Goal: Information Seeking & Learning: Learn about a topic

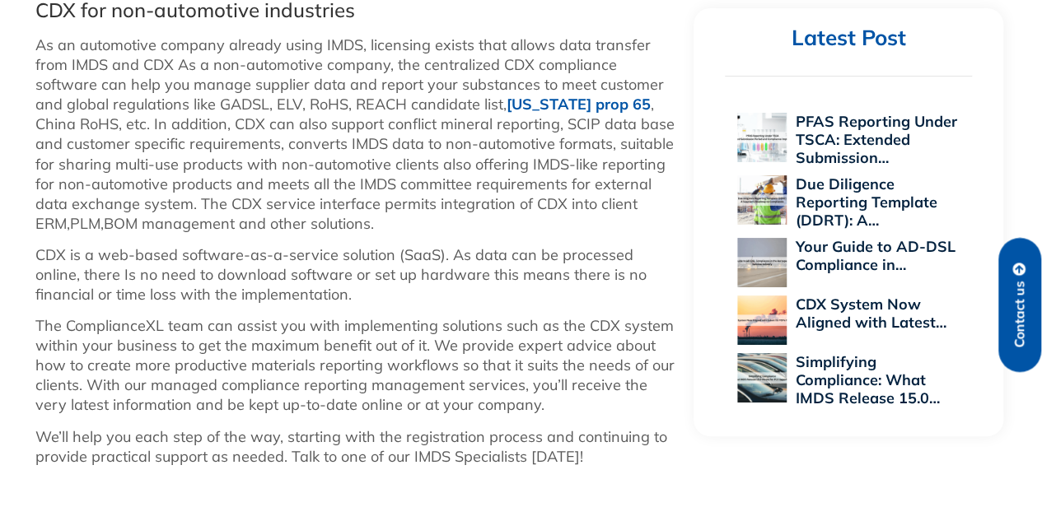
scroll to position [1318, 0]
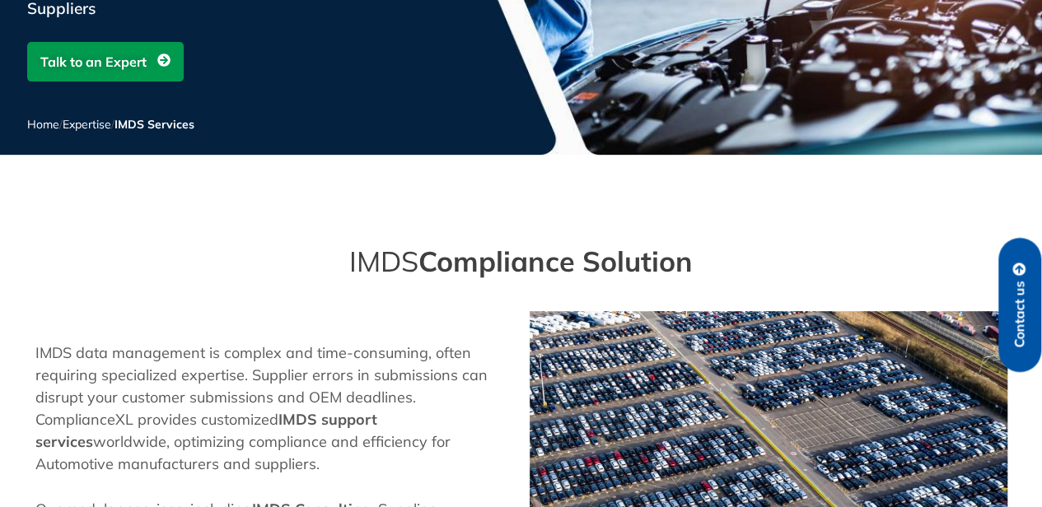
scroll to position [330, 0]
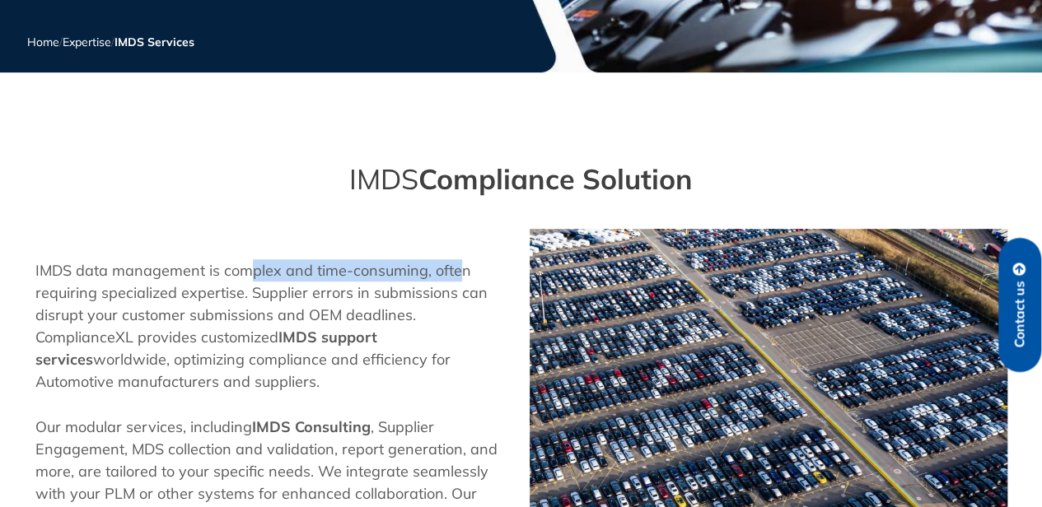
drag, startPoint x: 278, startPoint y: 273, endPoint x: 458, endPoint y: 273, distance: 179.6
click at [458, 273] on p "IMDS data management is complex and time-consuming, often requiring specialized…" at bounding box center [274, 325] width 478 height 133
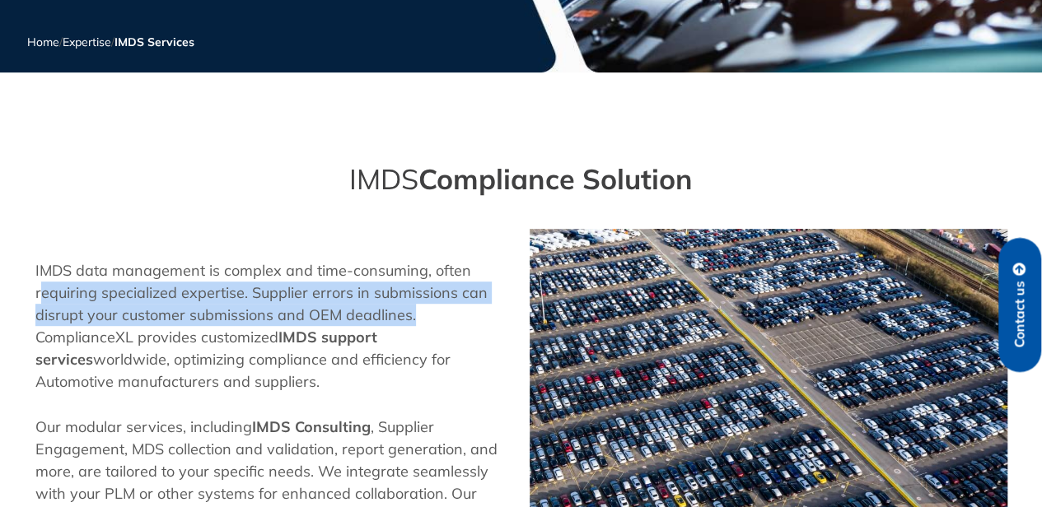
drag, startPoint x: 43, startPoint y: 299, endPoint x: 429, endPoint y: 305, distance: 386.4
click at [429, 305] on p "IMDS data management is complex and time-consuming, often requiring specialized…" at bounding box center [274, 325] width 478 height 133
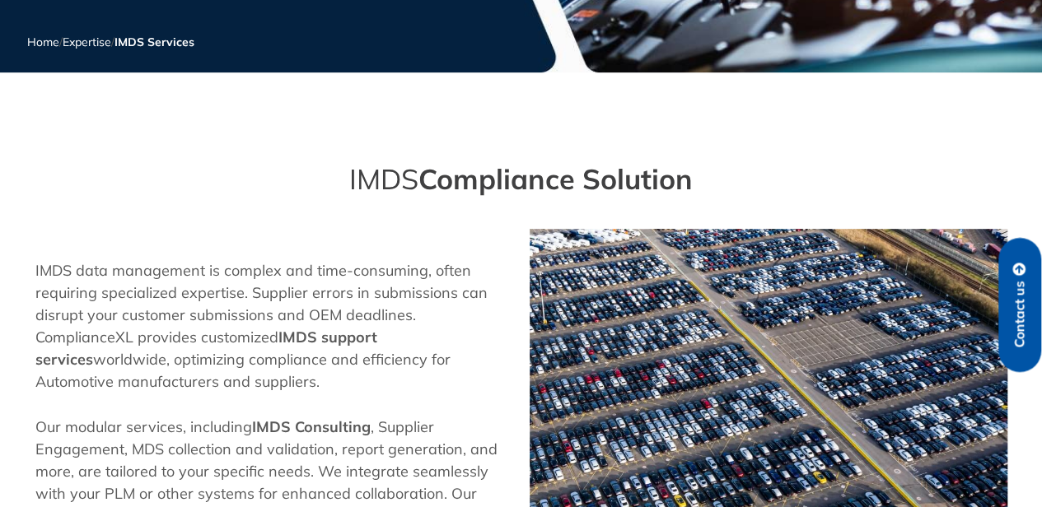
click at [281, 341] on strong "IMDS support services" at bounding box center [206, 348] width 342 height 41
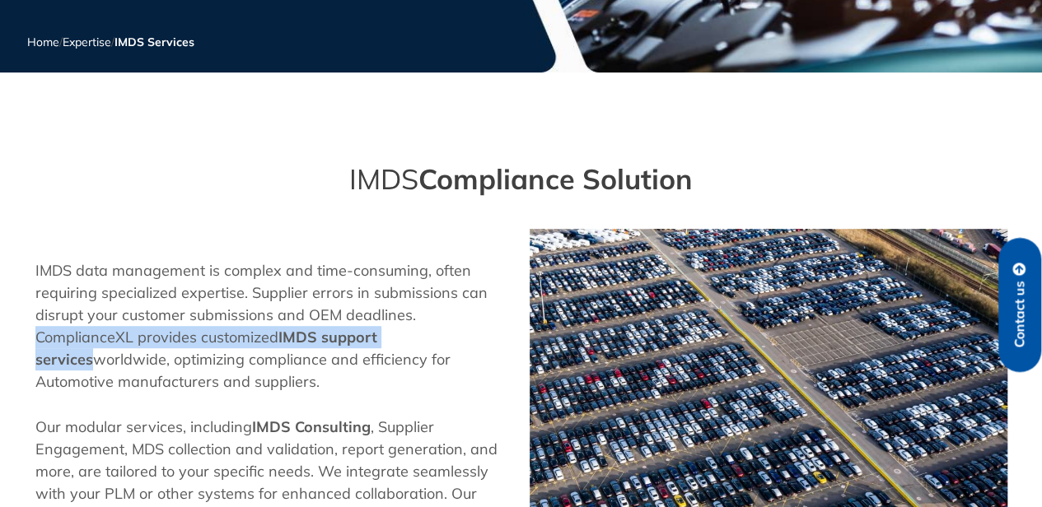
drag, startPoint x: 40, startPoint y: 339, endPoint x: 470, endPoint y: 348, distance: 430.9
click at [470, 348] on p "IMDS data management is complex and time-consuming, often requiring specialized…" at bounding box center [274, 325] width 478 height 133
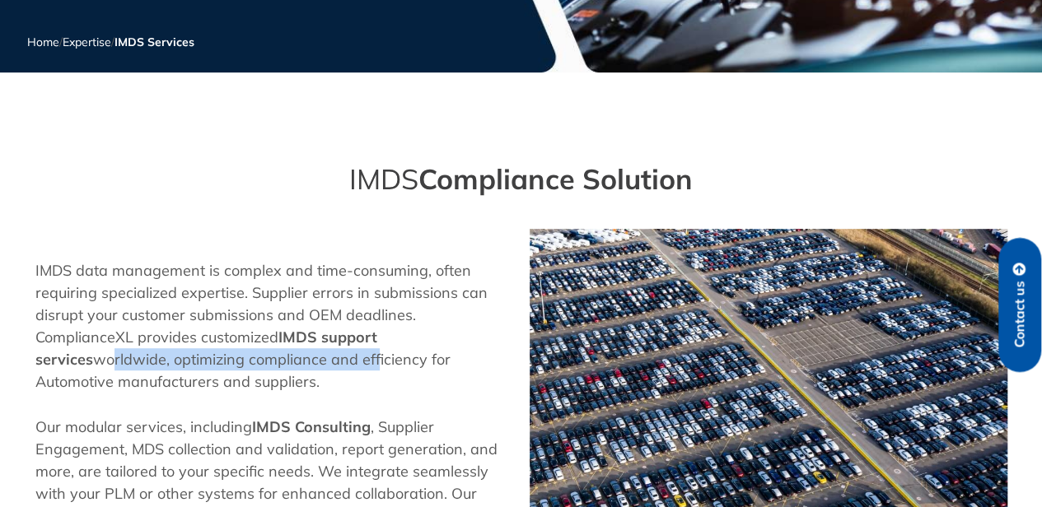
drag, startPoint x: 44, startPoint y: 358, endPoint x: 313, endPoint y: 366, distance: 269.5
click at [313, 366] on p "IMDS data management is complex and time-consuming, often requiring specialized…" at bounding box center [274, 325] width 478 height 133
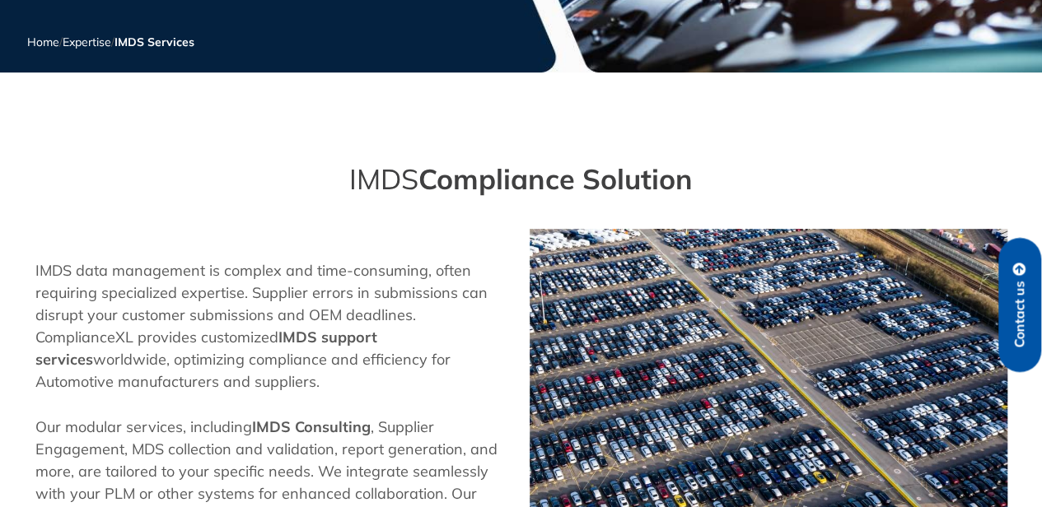
click at [308, 381] on p "IMDS data management is complex and time-consuming, often requiring specialized…" at bounding box center [274, 325] width 478 height 133
drag, startPoint x: 289, startPoint y: 357, endPoint x: 400, endPoint y: 360, distance: 111.3
click at [400, 360] on p "IMDS data management is complex and time-consuming, often requiring specialized…" at bounding box center [274, 325] width 478 height 133
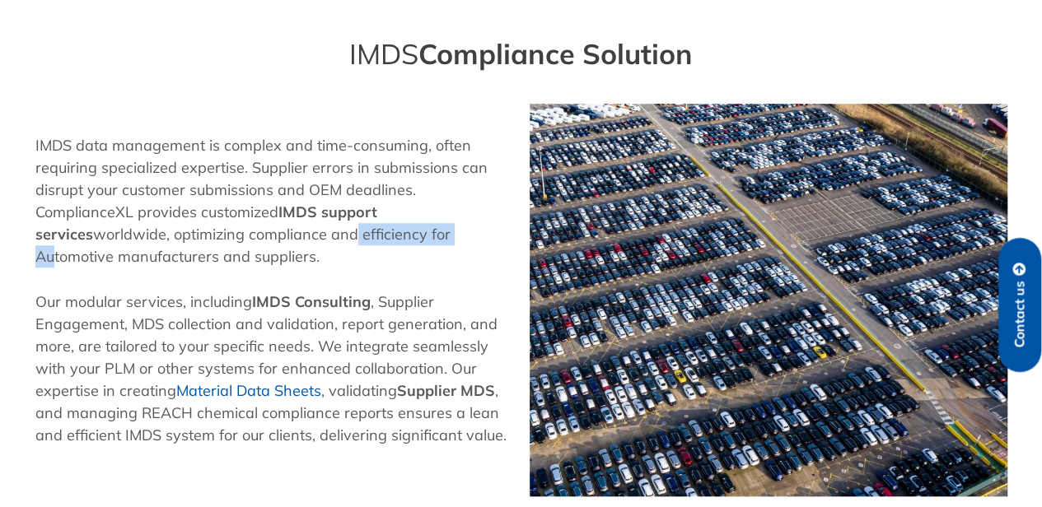
scroll to position [494, 0]
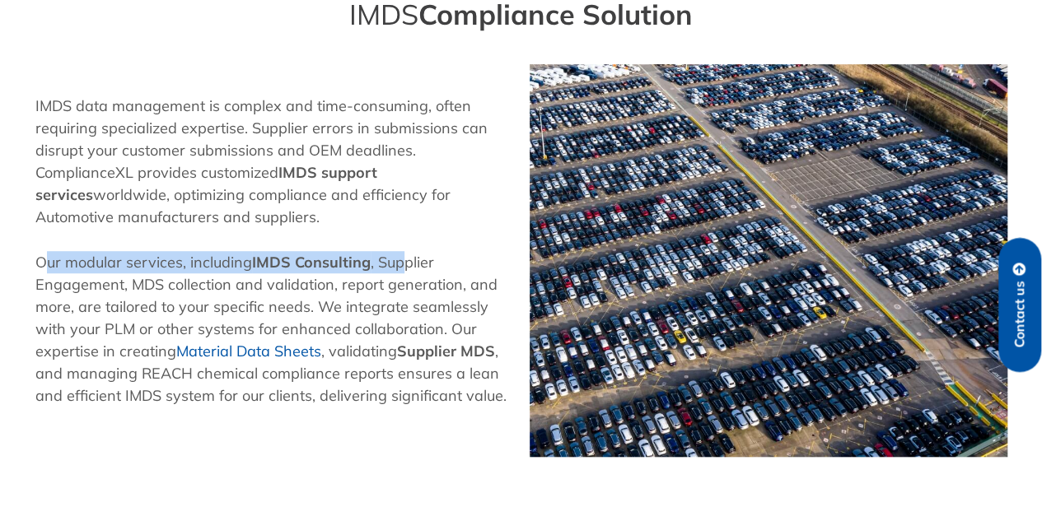
drag, startPoint x: 41, startPoint y: 263, endPoint x: 405, endPoint y: 260, distance: 364.1
click at [405, 260] on p "Our modular services, including IMDS Consulting , Supplier Engagement, MDS coll…" at bounding box center [274, 329] width 478 height 156
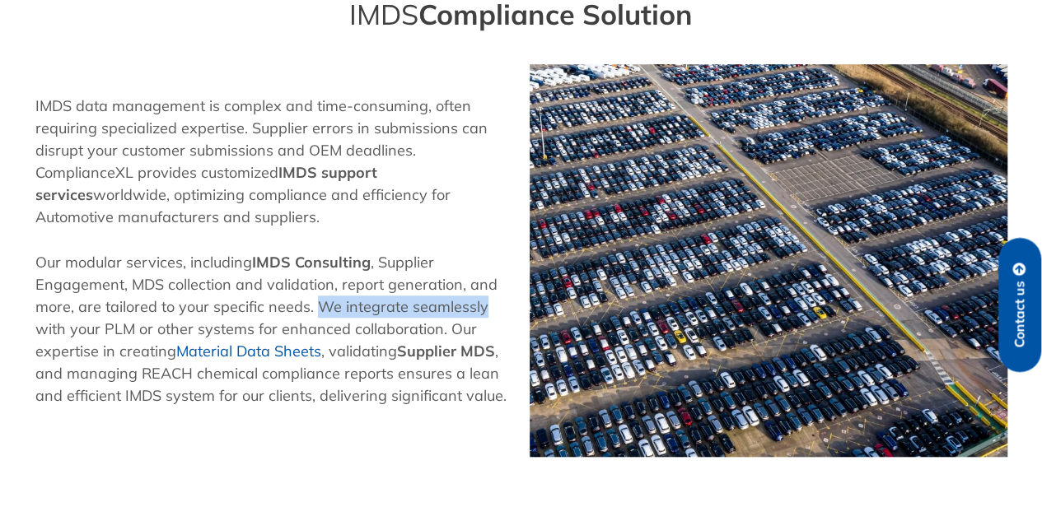
drag, startPoint x: 313, startPoint y: 309, endPoint x: 479, endPoint y: 307, distance: 165.6
click at [479, 307] on p "Our modular services, including IMDS Consulting , Supplier Engagement, MDS coll…" at bounding box center [274, 329] width 478 height 156
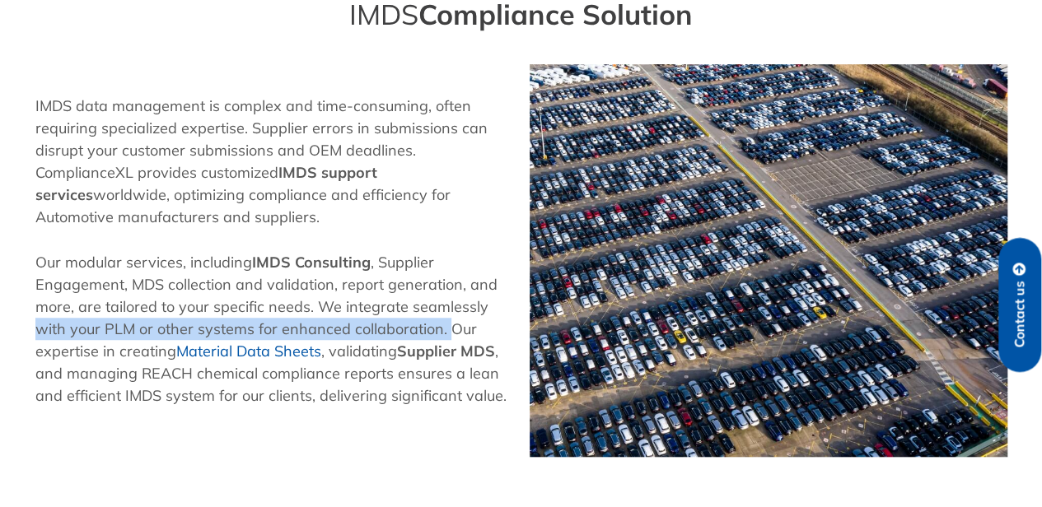
drag, startPoint x: 38, startPoint y: 327, endPoint x: 445, endPoint y: 327, distance: 406.9
click at [445, 327] on p "Our modular services, including IMDS Consulting , Supplier Engagement, MDS coll…" at bounding box center [274, 329] width 478 height 156
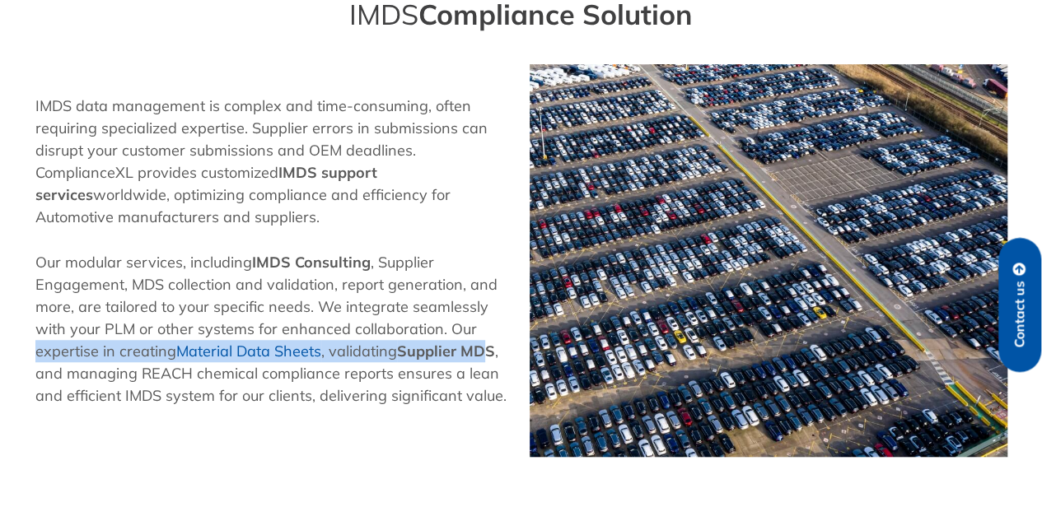
drag, startPoint x: 22, startPoint y: 350, endPoint x: 491, endPoint y: 350, distance: 468.7
click at [491, 350] on section "IMDS data management is complex and time-consuming, often requiring specialized…" at bounding box center [521, 260] width 1042 height 409
drag, startPoint x: 500, startPoint y: 354, endPoint x: 152, endPoint y: 362, distance: 348.5
click at [188, 357] on p "Our modular services, including IMDS Consulting , Supplier Engagement, MDS coll…" at bounding box center [274, 329] width 478 height 156
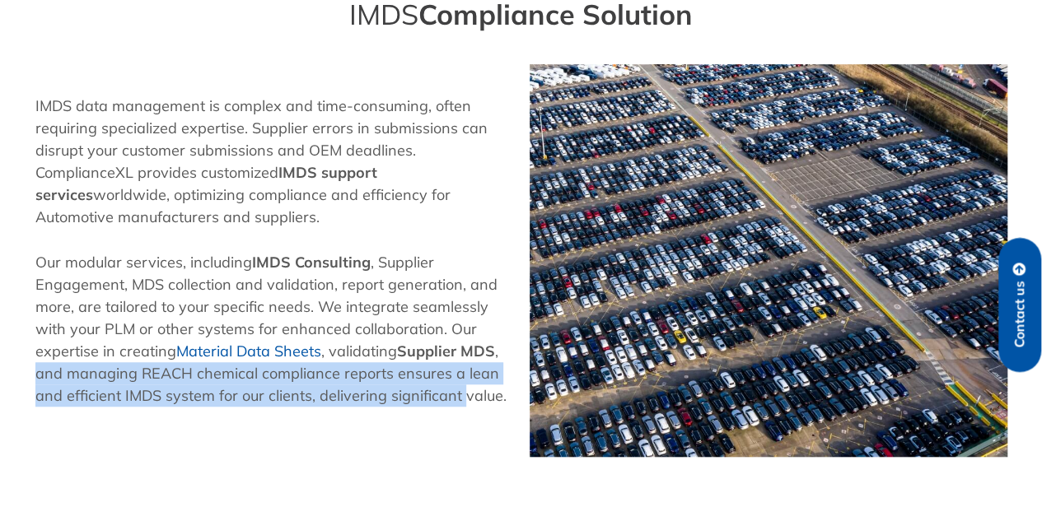
drag, startPoint x: 217, startPoint y: 376, endPoint x: 459, endPoint y: 386, distance: 241.6
click at [459, 386] on section "IMDS data management is complex and time-consuming, often requiring specialized…" at bounding box center [521, 260] width 1042 height 409
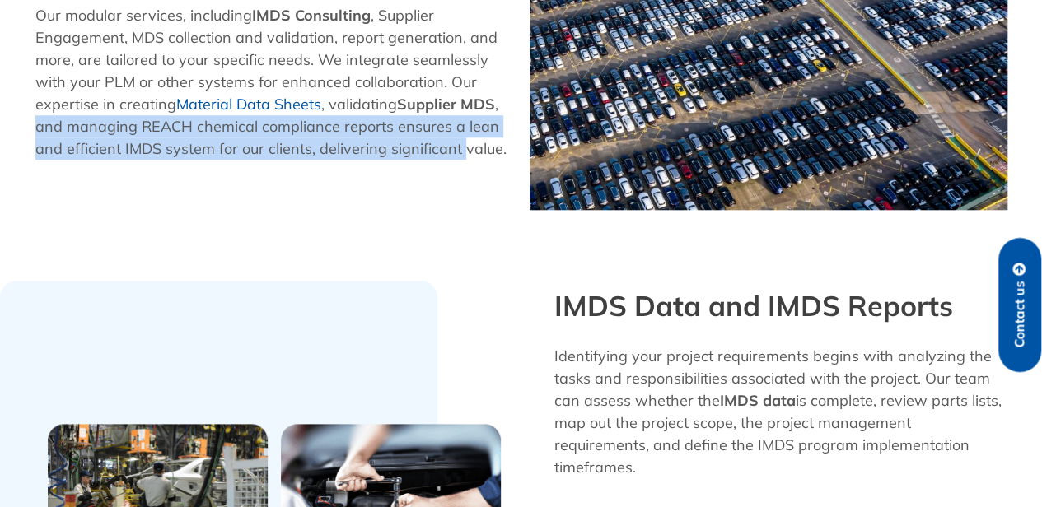
scroll to position [824, 0]
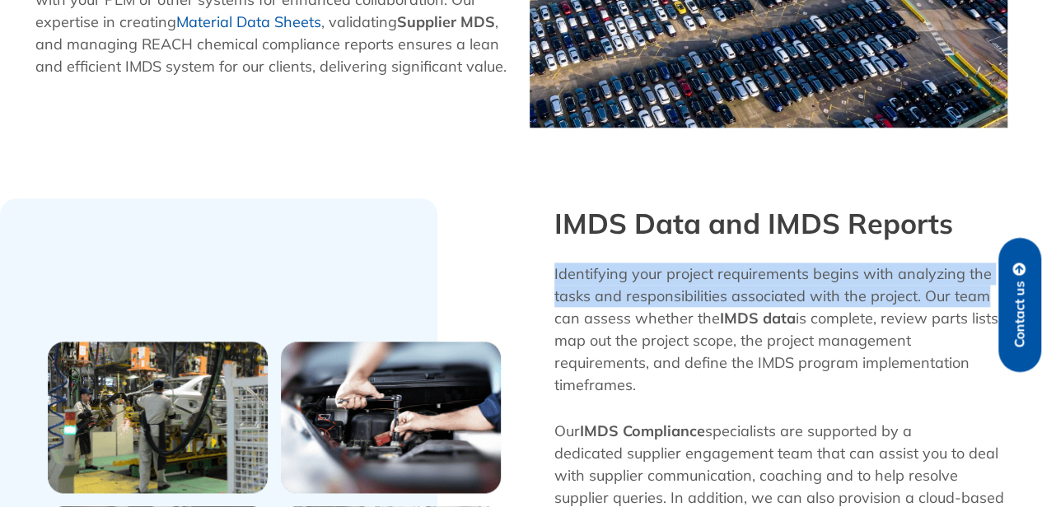
drag, startPoint x: 554, startPoint y: 278, endPoint x: 989, endPoint y: 286, distance: 435.0
click at [989, 286] on p "Identifying your project requirements begins with analyzing the tasks and respo…" at bounding box center [780, 329] width 453 height 133
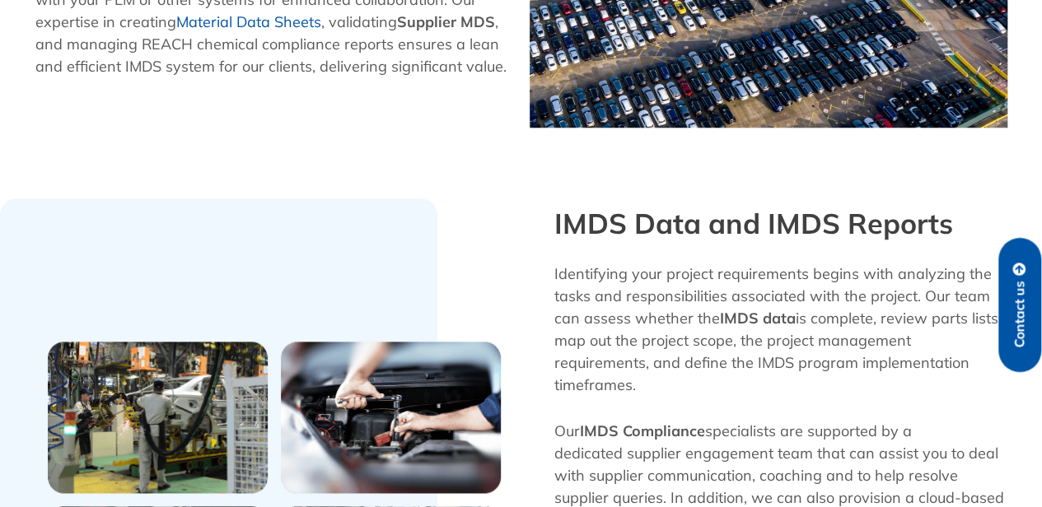
click at [778, 340] on p "Identifying your project requirements begins with analyzing the tasks and respo…" at bounding box center [780, 329] width 453 height 133
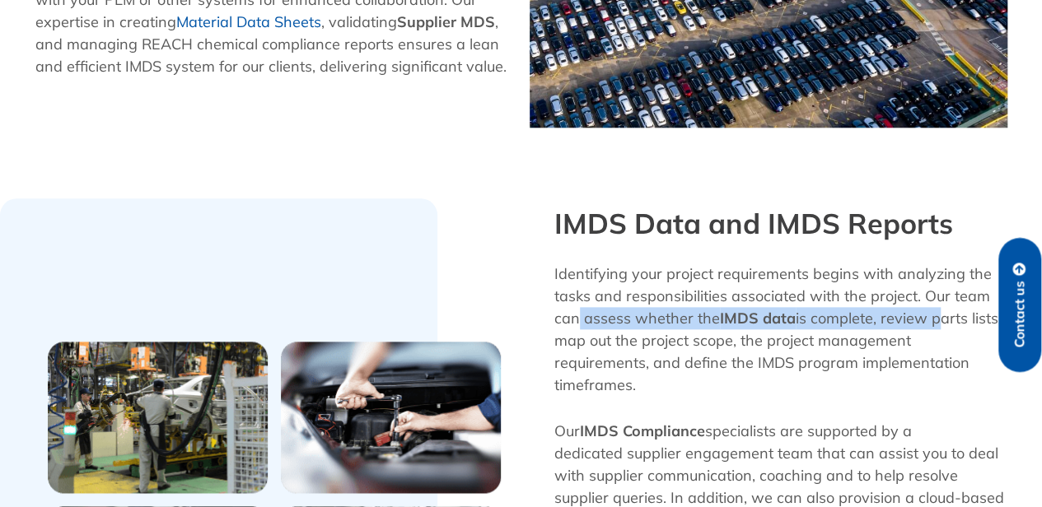
drag, startPoint x: 580, startPoint y: 319, endPoint x: 935, endPoint y: 318, distance: 355.0
click at [935, 318] on p "Identifying your project requirements begins with analyzing the tasks and respo…" at bounding box center [780, 329] width 453 height 133
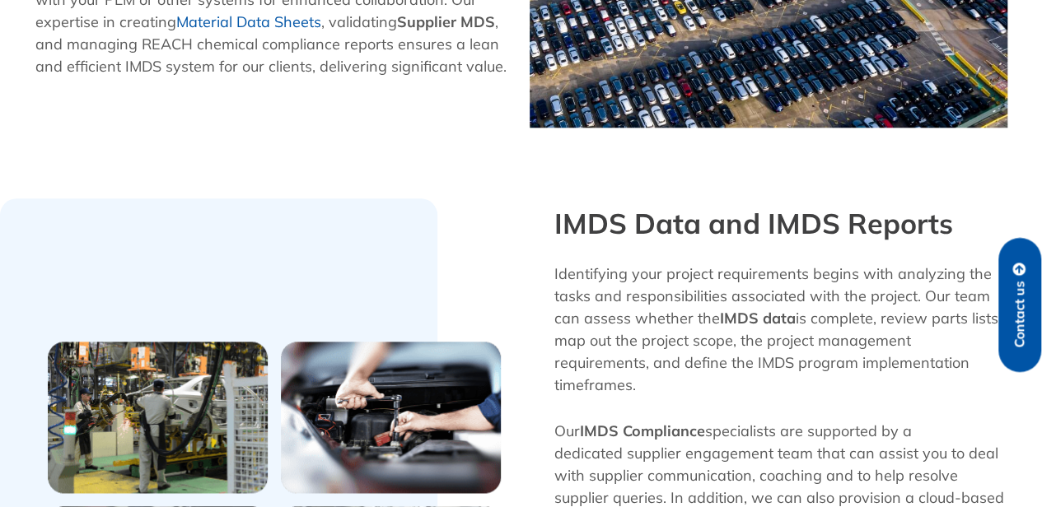
click at [753, 358] on p "Identifying your project requirements begins with analyzing the tasks and respo…" at bounding box center [780, 329] width 453 height 133
drag, startPoint x: 557, startPoint y: 343, endPoint x: 838, endPoint y: 342, distance: 280.9
click at [837, 342] on p "Identifying your project requirements begins with analyzing the tasks and respo…" at bounding box center [780, 329] width 453 height 133
drag, startPoint x: 580, startPoint y: 355, endPoint x: 792, endPoint y: 360, distance: 212.6
click at [791, 360] on p "Identifying your project requirements begins with analyzing the tasks and respo…" at bounding box center [780, 329] width 453 height 133
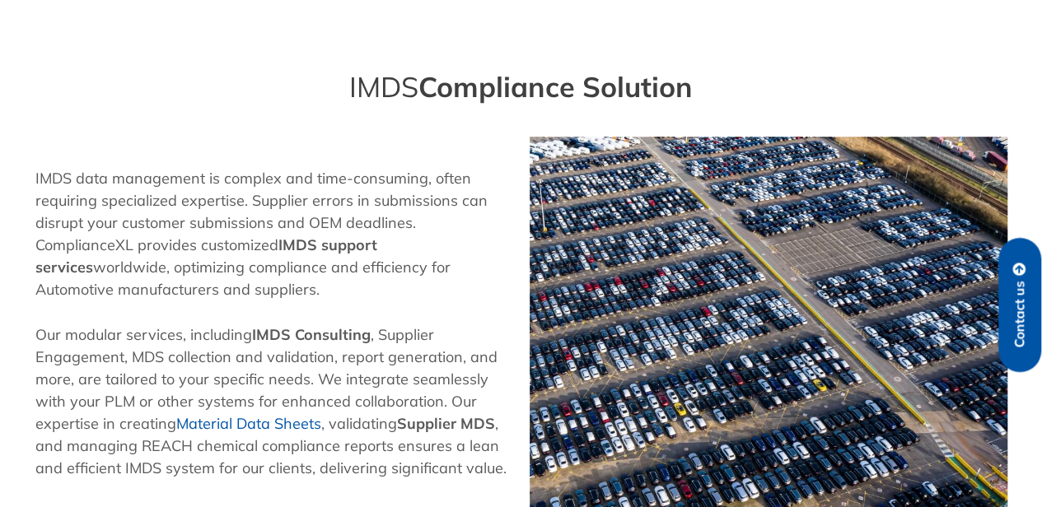
scroll to position [494, 0]
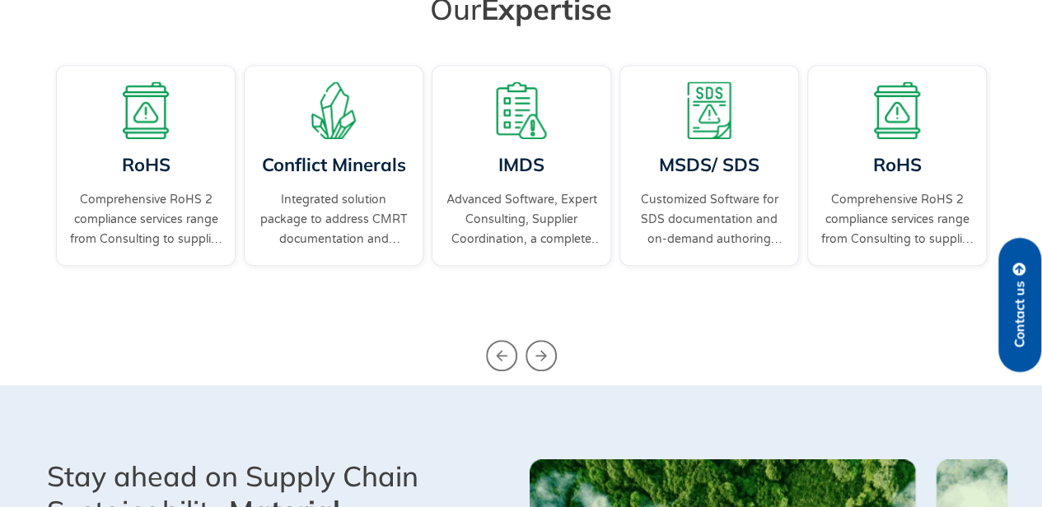
scroll to position [577, 0]
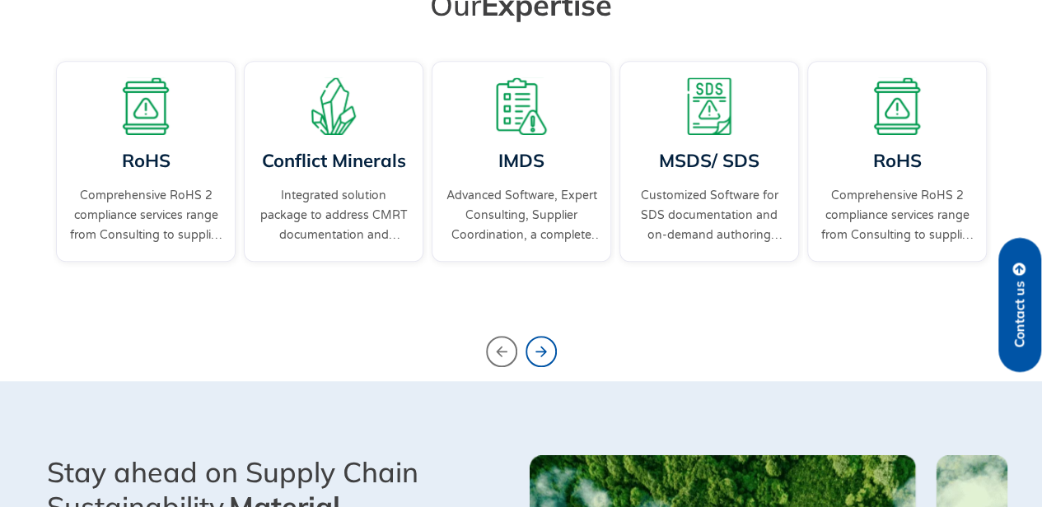
click at [553, 359] on icon "Next slide" at bounding box center [541, 351] width 31 height 31
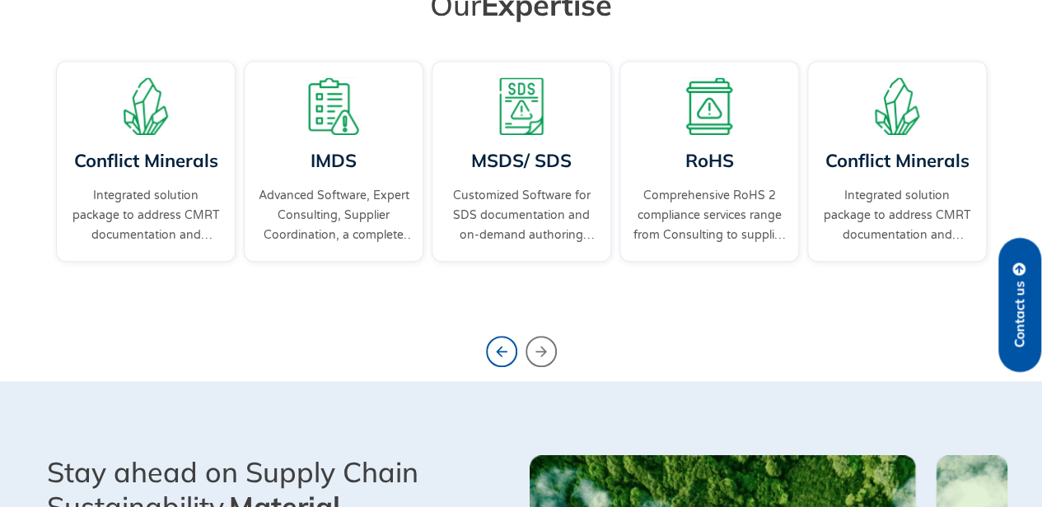
click at [488, 362] on icon "Previous slide" at bounding box center [501, 351] width 31 height 31
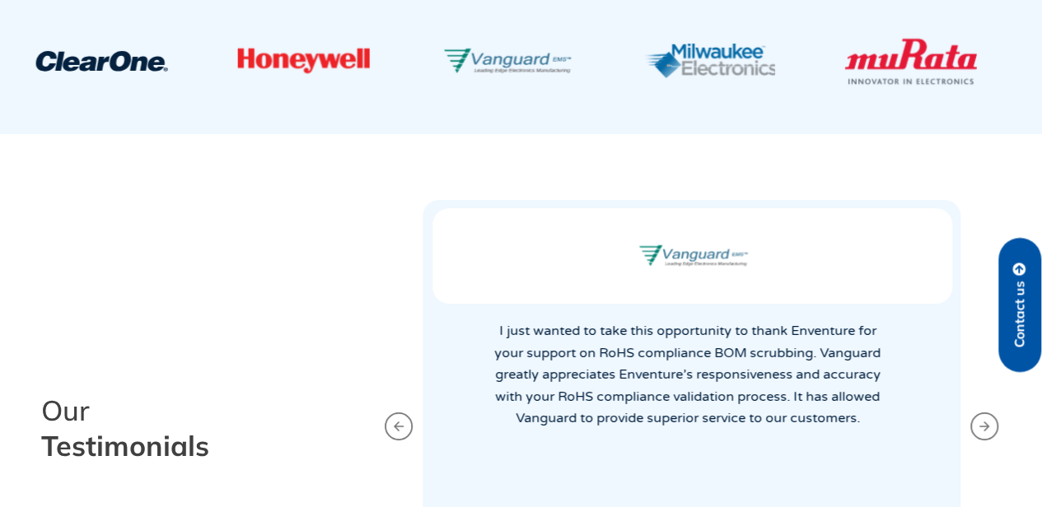
scroll to position [3048, 0]
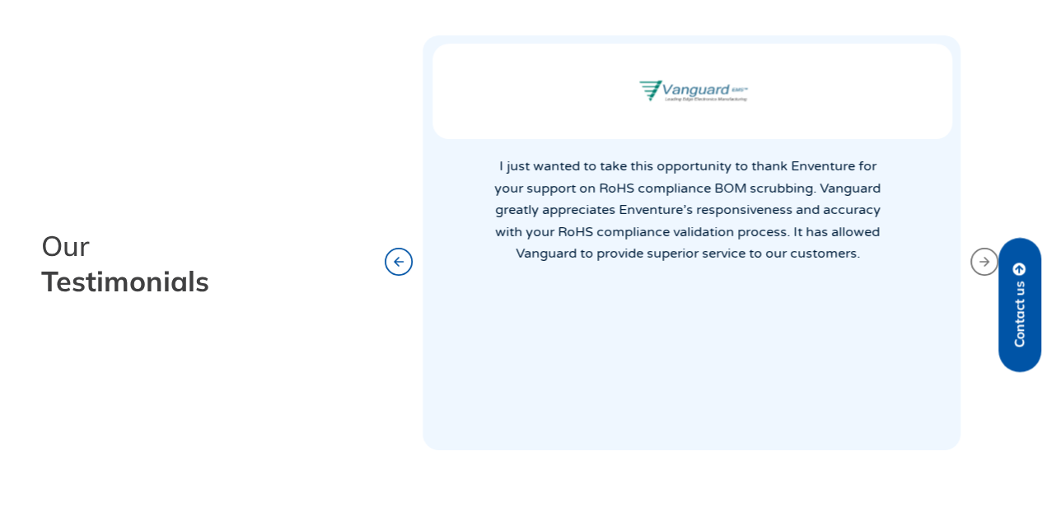
click at [399, 264] on icon "Previous slide" at bounding box center [399, 261] width 12 height 21
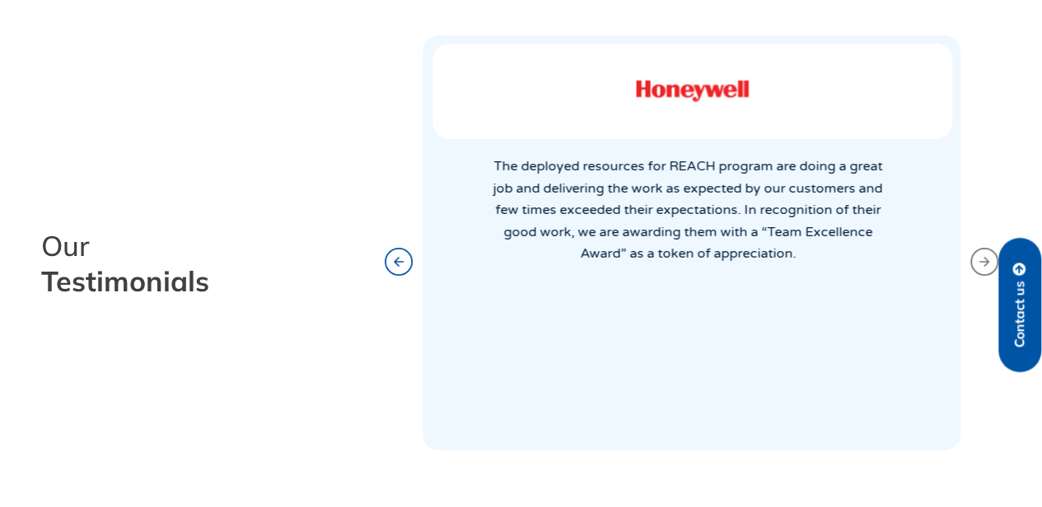
click at [399, 264] on icon "Previous slide" at bounding box center [399, 261] width 12 height 21
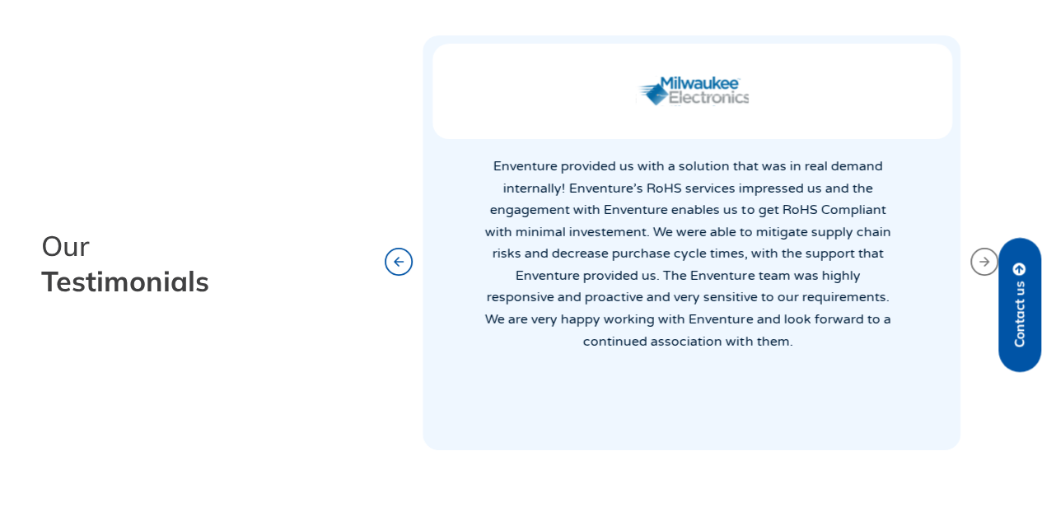
click at [399, 264] on icon "Previous slide" at bounding box center [399, 261] width 12 height 21
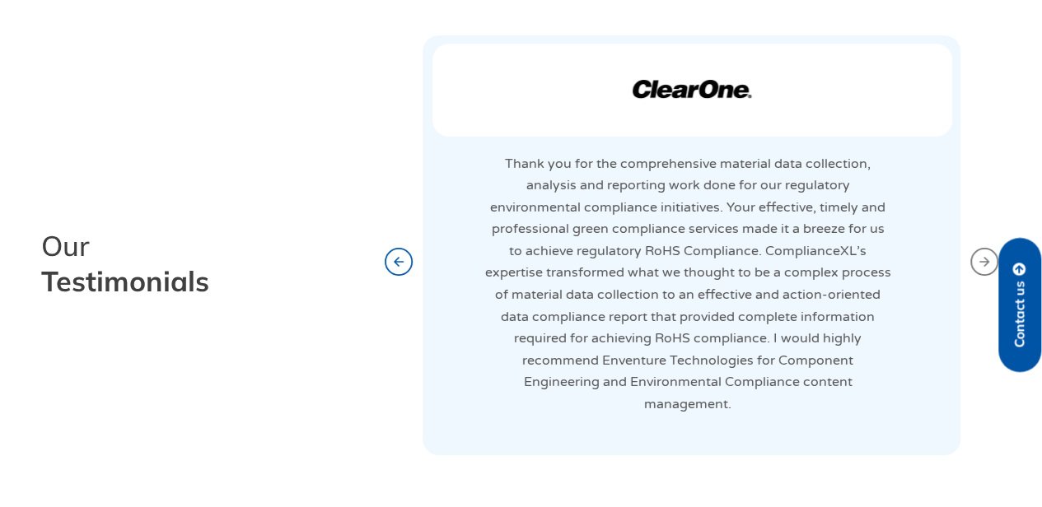
click at [399, 264] on icon "Previous slide" at bounding box center [399, 261] width 12 height 21
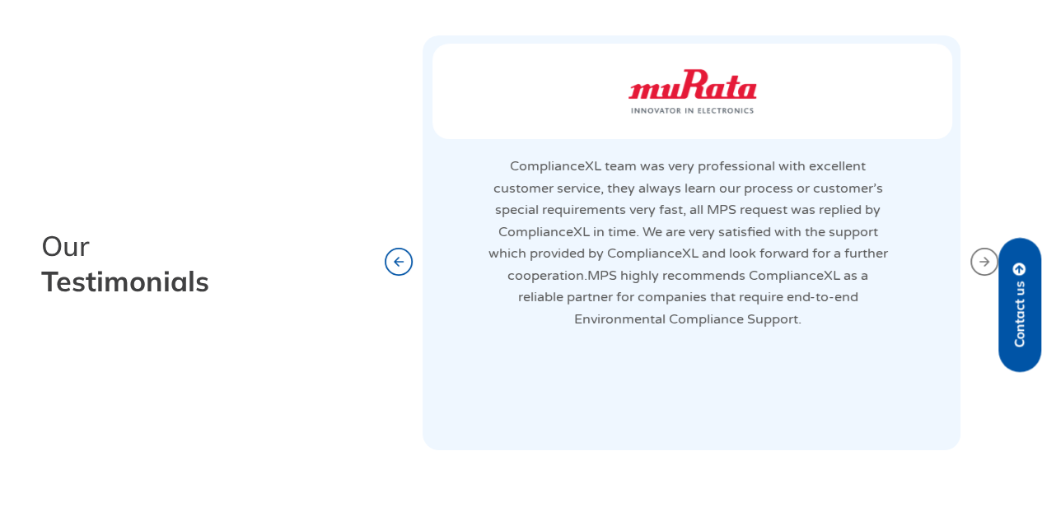
click at [399, 264] on icon "Previous slide" at bounding box center [399, 261] width 12 height 21
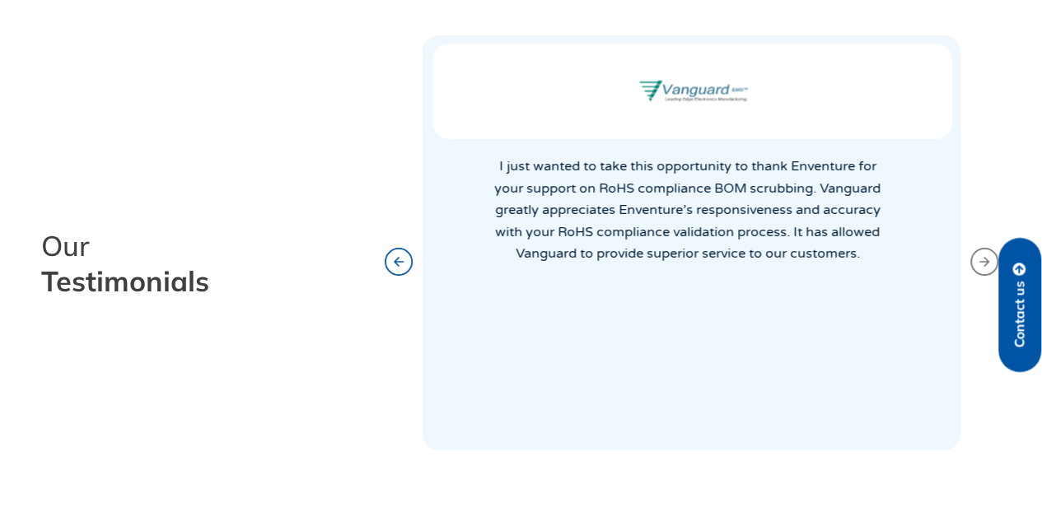
click at [399, 264] on icon "Previous slide" at bounding box center [399, 261] width 12 height 21
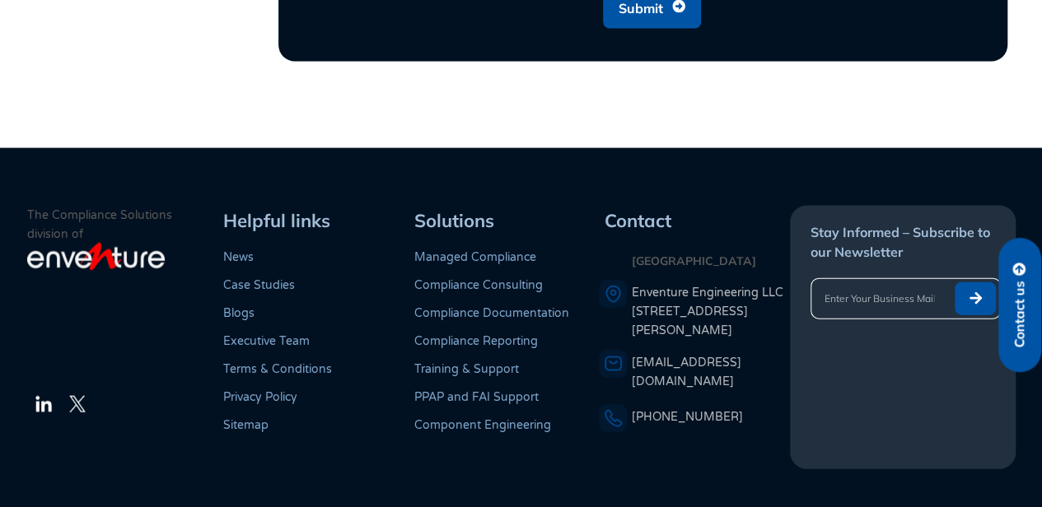
scroll to position [4865, 0]
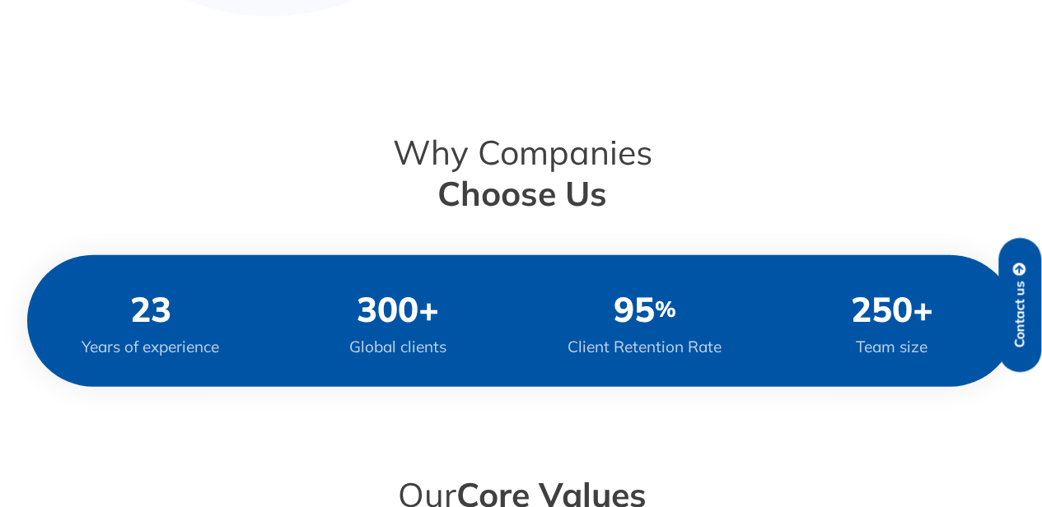
scroll to position [1594, 0]
